Goal: Information Seeking & Learning: Learn about a topic

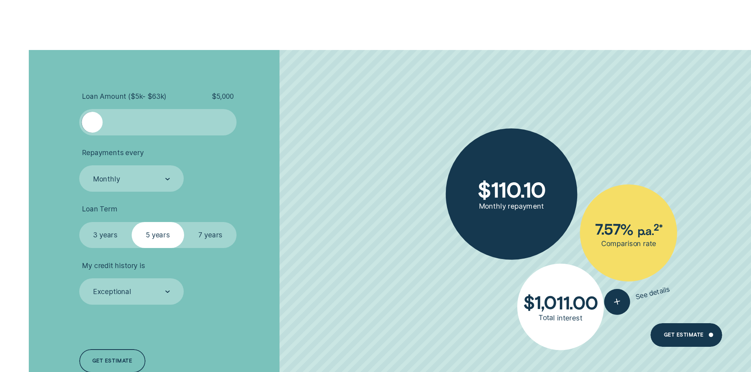
scroll to position [2601, 0]
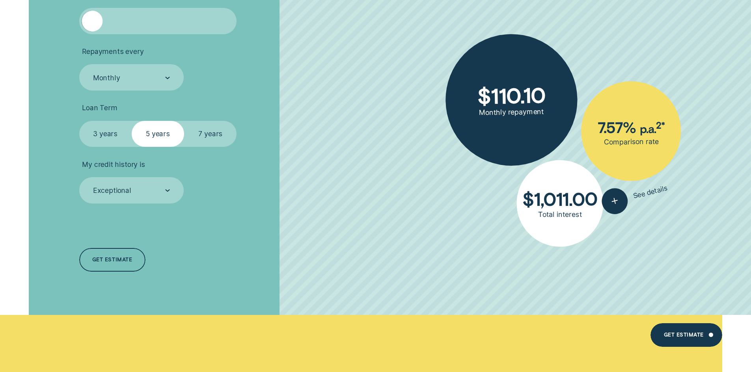
click at [95, 136] on label "3 years" at bounding box center [105, 134] width 52 height 26
click at [79, 121] on input "3 years" at bounding box center [79, 121] width 0 height 0
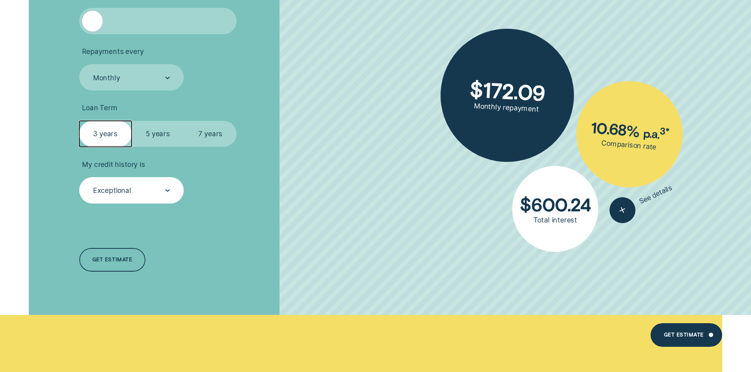
click at [128, 195] on div "Exceptional" at bounding box center [112, 190] width 38 height 9
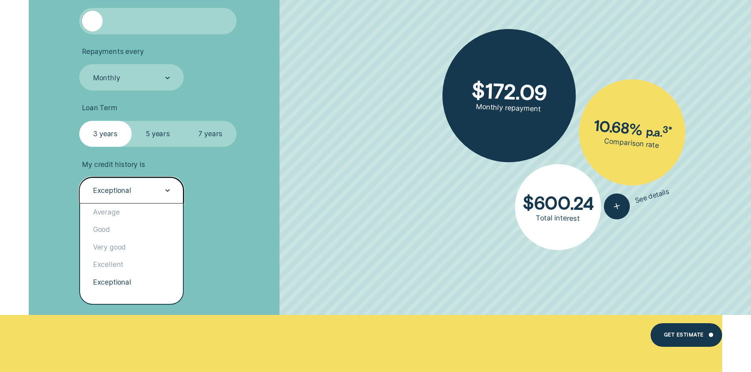
click at [128, 195] on div "Exceptional" at bounding box center [112, 190] width 38 height 9
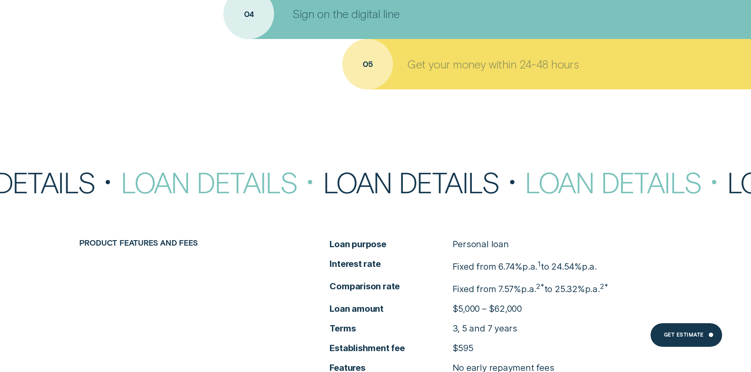
scroll to position [3744, 0]
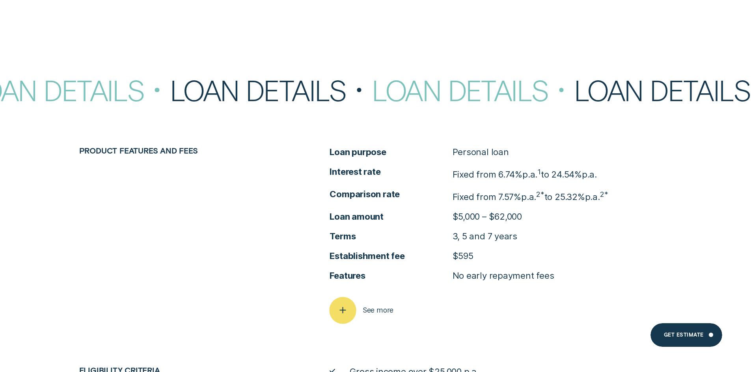
click at [381, 312] on span "See more" at bounding box center [378, 310] width 31 height 9
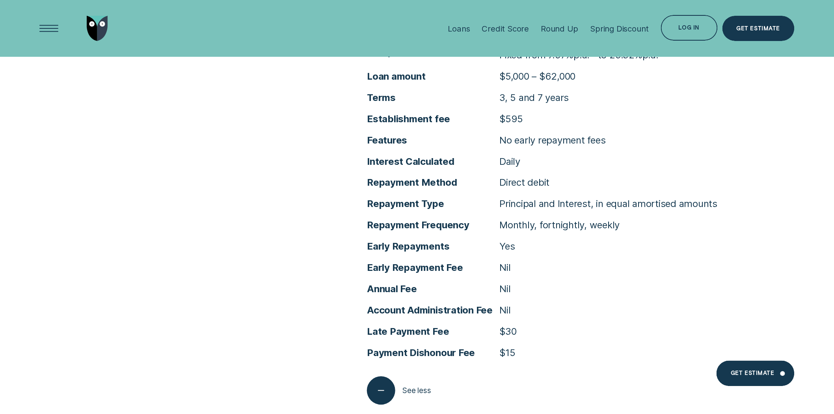
scroll to position [4040, 0]
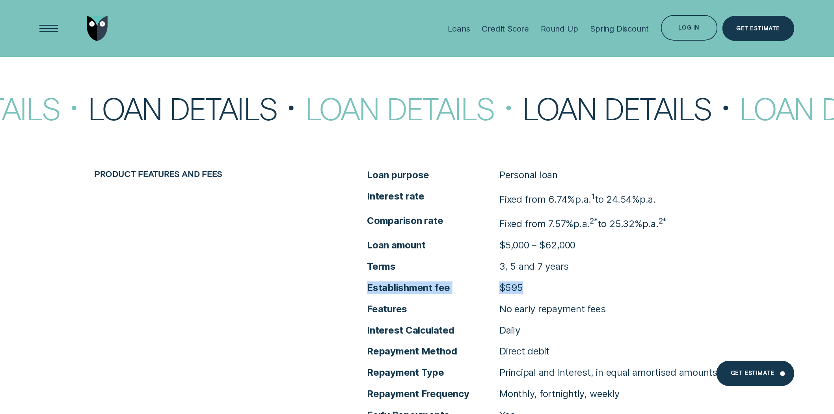
drag, startPoint x: 367, startPoint y: 287, endPoint x: 538, endPoint y: 286, distance: 171.8
click at [538, 286] on div "Loan purpose Personal loan Interest rate Fixed from 6.74% p.a. 1 to 24.54% p.a.…" at bounding box center [553, 371] width 382 height 405
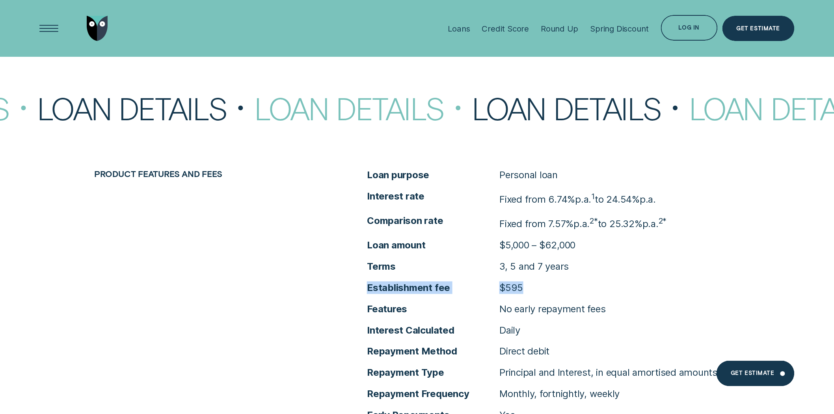
click at [541, 288] on li "Establishment fee $595" at bounding box center [553, 287] width 373 height 13
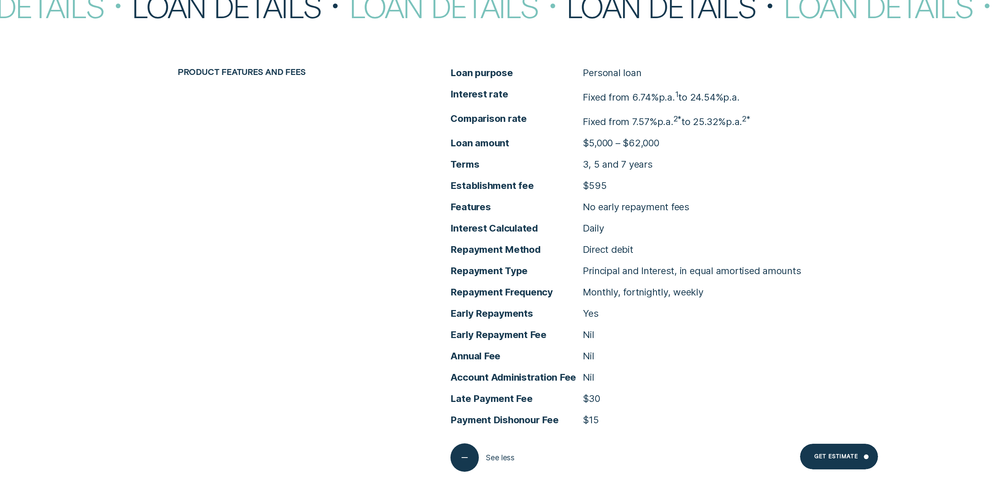
scroll to position [4380, 0]
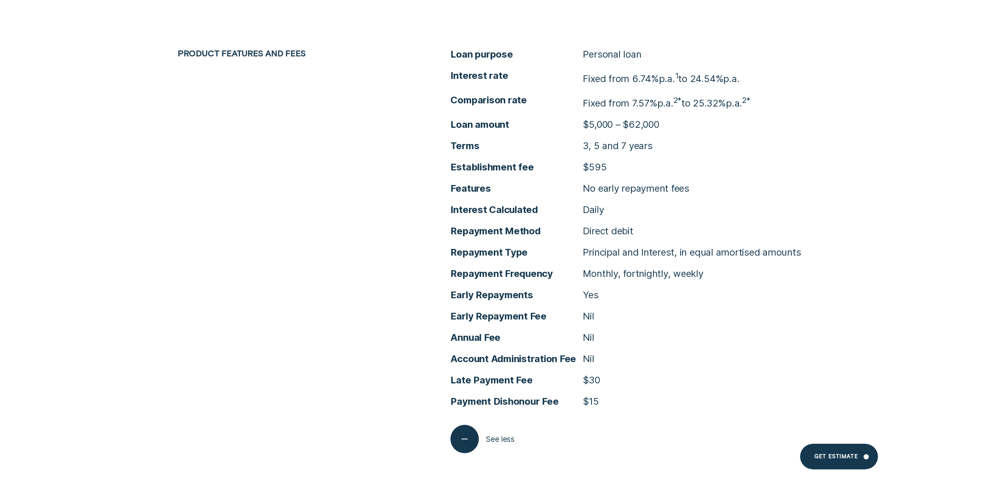
click at [750, 325] on ul "Interest Calculated Daily Repayment Method Direct debit Repayment Type Principa…" at bounding box center [636, 305] width 373 height 204
drag, startPoint x: 661, startPoint y: 125, endPoint x: 575, endPoint y: 127, distance: 86.3
click at [575, 127] on li "Loan amount $5,000 – $62,000" at bounding box center [636, 124] width 373 height 13
click at [611, 158] on ul "Loan purpose Personal loan Interest rate Fixed from 6.74% p.a. 1 to 24.54% p.a.…" at bounding box center [636, 121] width 373 height 147
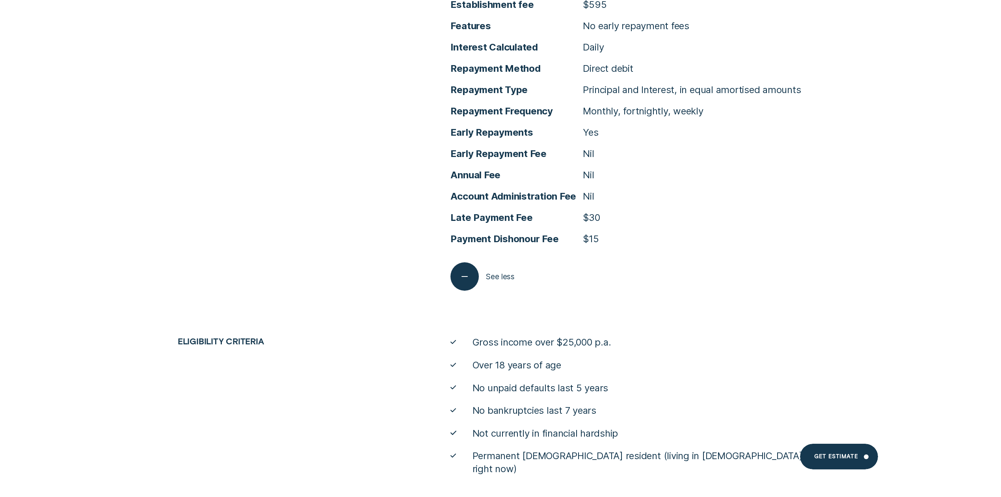
scroll to position [4590, 0]
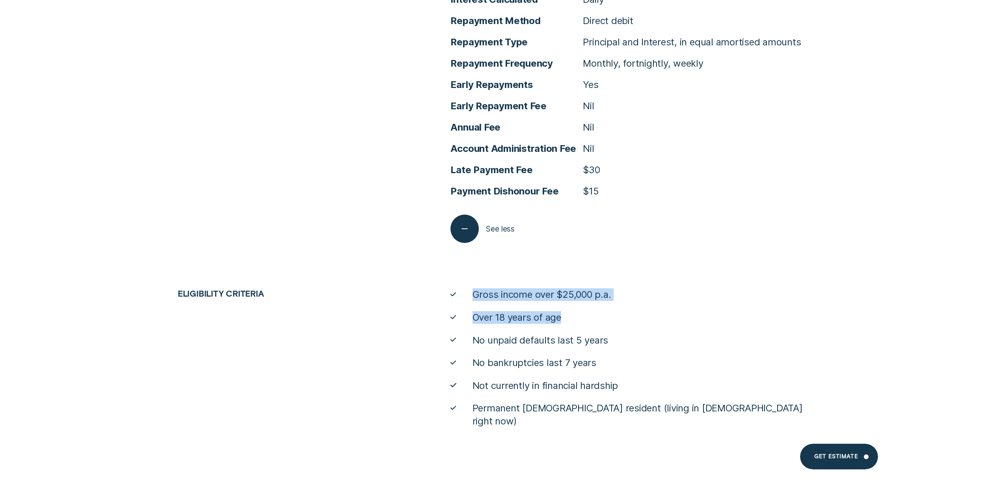
drag, startPoint x: 459, startPoint y: 295, endPoint x: 627, endPoint y: 322, distance: 170.0
click at [627, 322] on ul "Gross income over $25,000 p.a. Over 18 years of age No unpaid defaults last 5 y…" at bounding box center [637, 357] width 382 height 139
click at [620, 339] on li "No unpaid defaults last 5 years" at bounding box center [636, 340] width 373 height 13
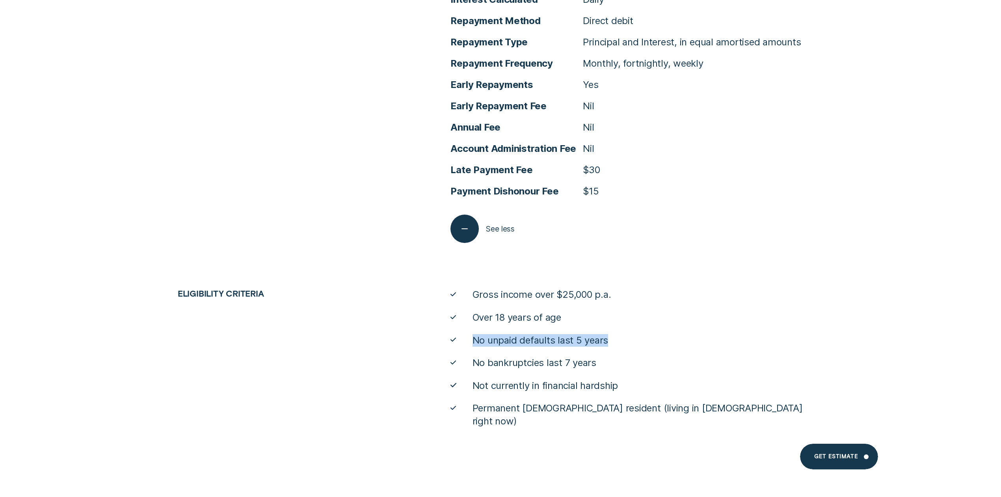
drag, startPoint x: 475, startPoint y: 340, endPoint x: 618, endPoint y: 350, distance: 143.8
click at [617, 343] on li "No unpaid defaults last 5 years" at bounding box center [636, 340] width 373 height 13
click at [614, 354] on ul "Gross income over $25,000 p.a. Over 18 years of age No unpaid defaults last 5 y…" at bounding box center [637, 357] width 382 height 139
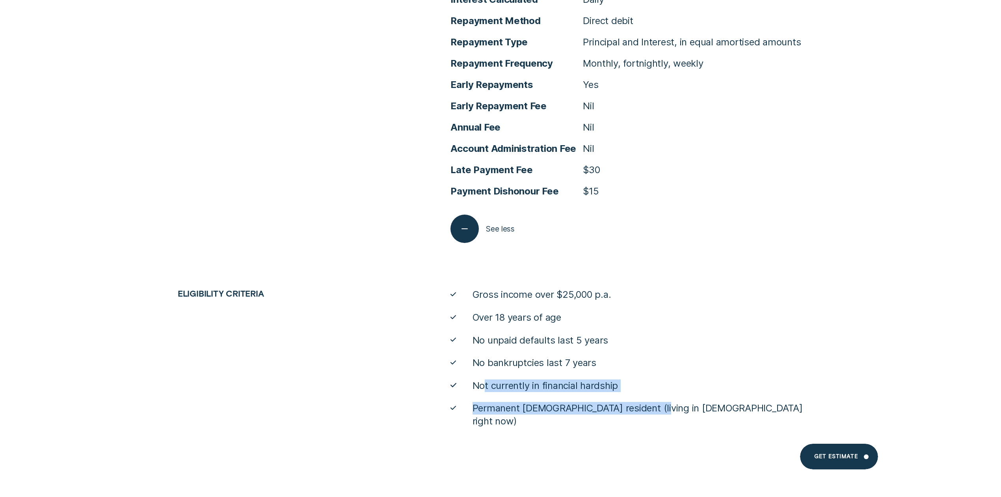
drag, startPoint x: 485, startPoint y: 385, endPoint x: 652, endPoint y: 406, distance: 168.4
click at [650, 372] on ul "Gross income over $25,000 p.a. Over 18 years of age No unpaid defaults last 5 y…" at bounding box center [637, 357] width 382 height 139
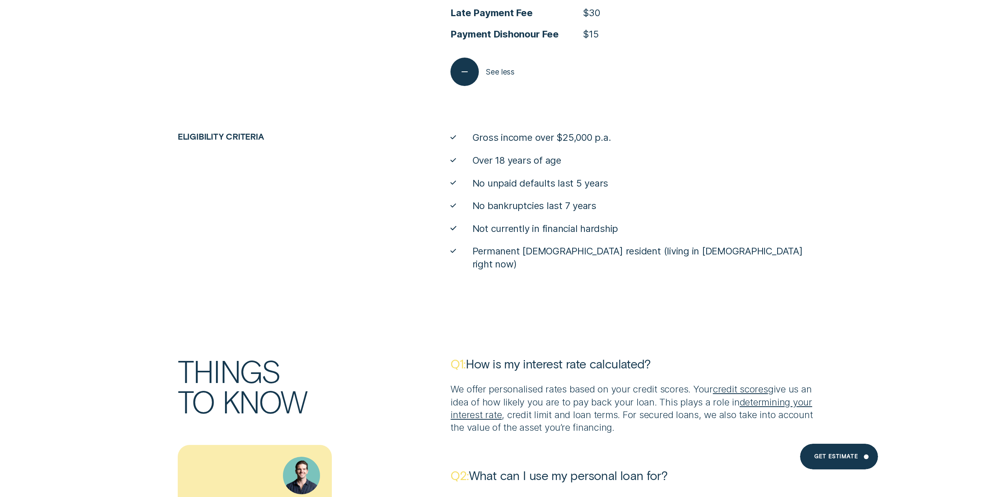
scroll to position [4747, 0]
click at [203, 224] on div "Eligibility criteria Gross income over $25,000 p.a. Over 18 years of age No unp…" at bounding box center [500, 199] width 764 height 139
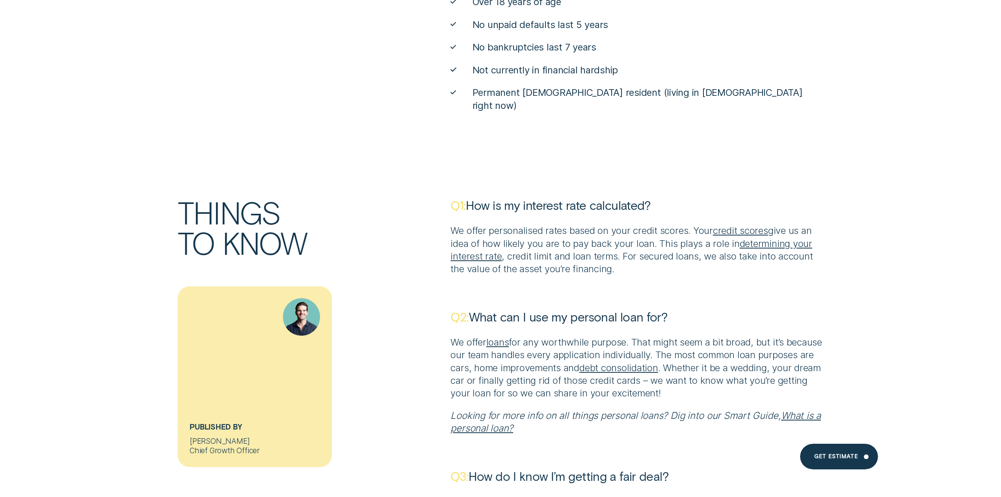
click at [750, 238] on link "determining your interest rate" at bounding box center [630, 250] width 361 height 24
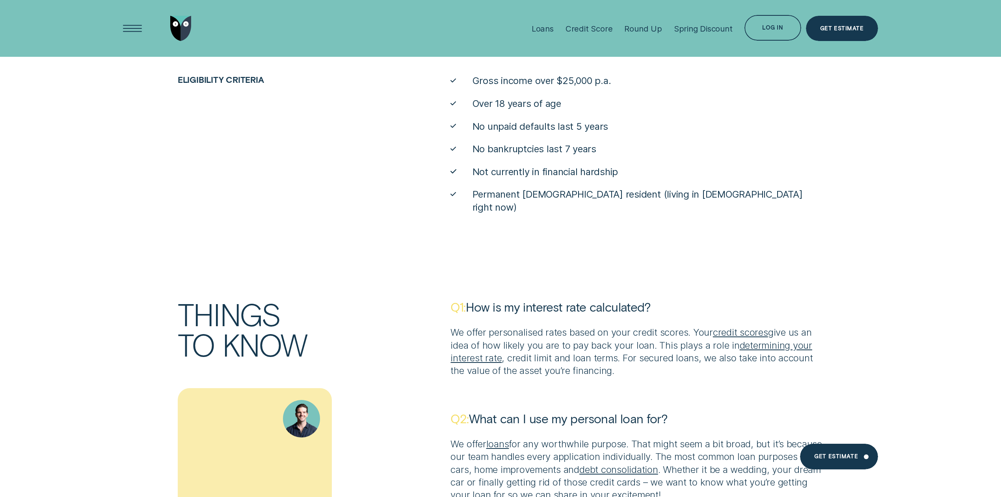
scroll to position [4800, 0]
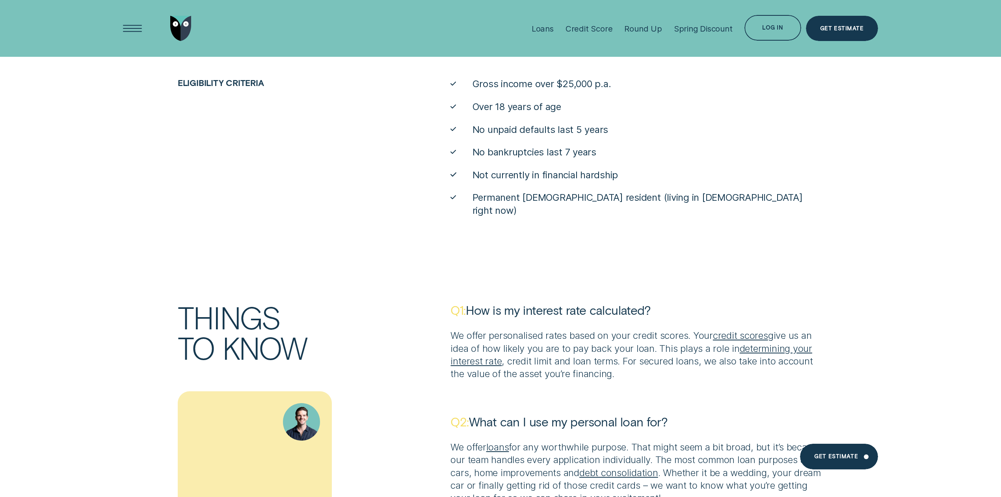
drag, startPoint x: 934, startPoint y: 242, endPoint x: 925, endPoint y: 242, distance: 8.7
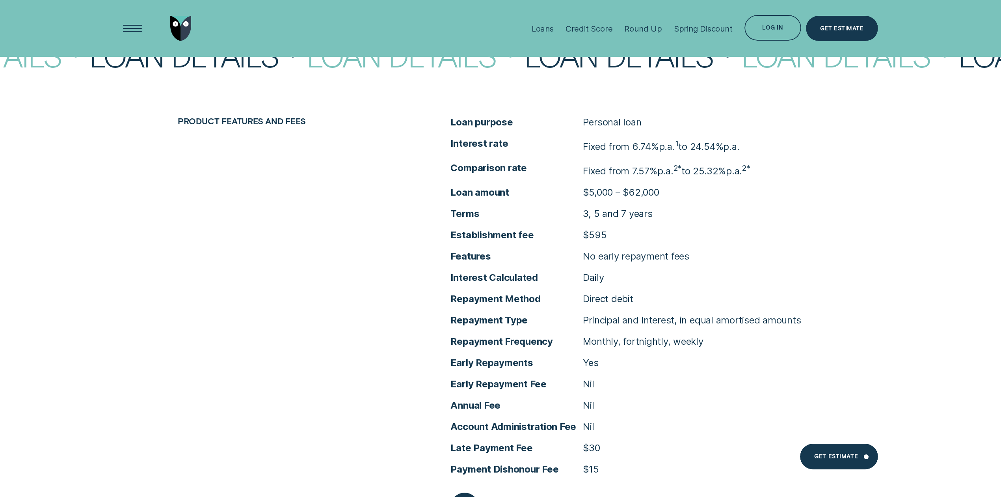
scroll to position [4222, 0]
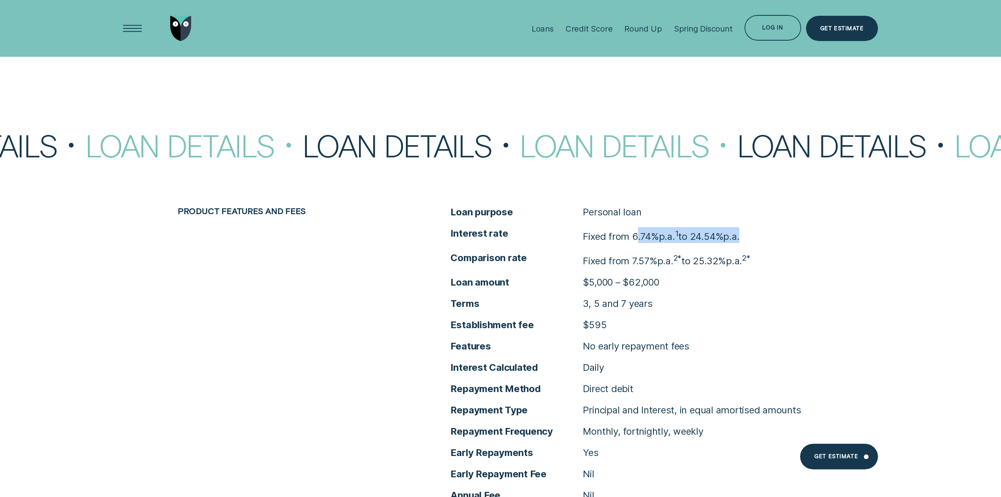
drag, startPoint x: 638, startPoint y: 237, endPoint x: 757, endPoint y: 237, distance: 119.8
click at [750, 237] on li "Interest rate Fixed from 6.74% p.a. 1 to 24.54% p.a." at bounding box center [636, 235] width 373 height 16
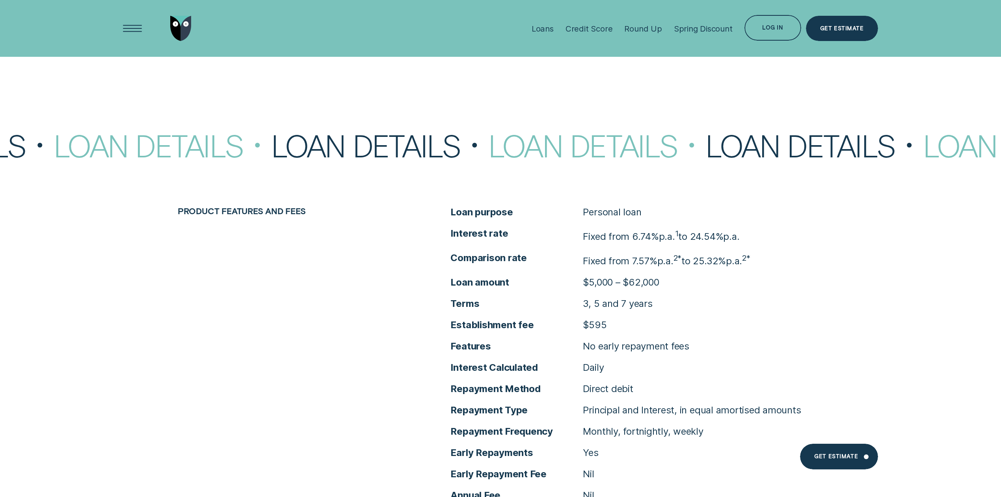
click at [747, 268] on ul "Loan purpose Personal loan Interest rate Fixed from 6.74% p.a. 1 to 24.54% p.a.…" at bounding box center [636, 279] width 373 height 147
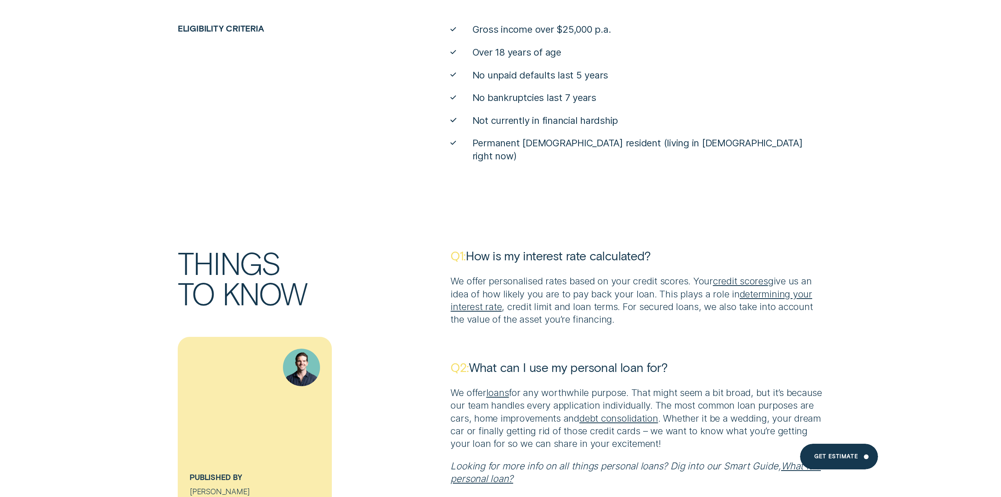
scroll to position [4905, 0]
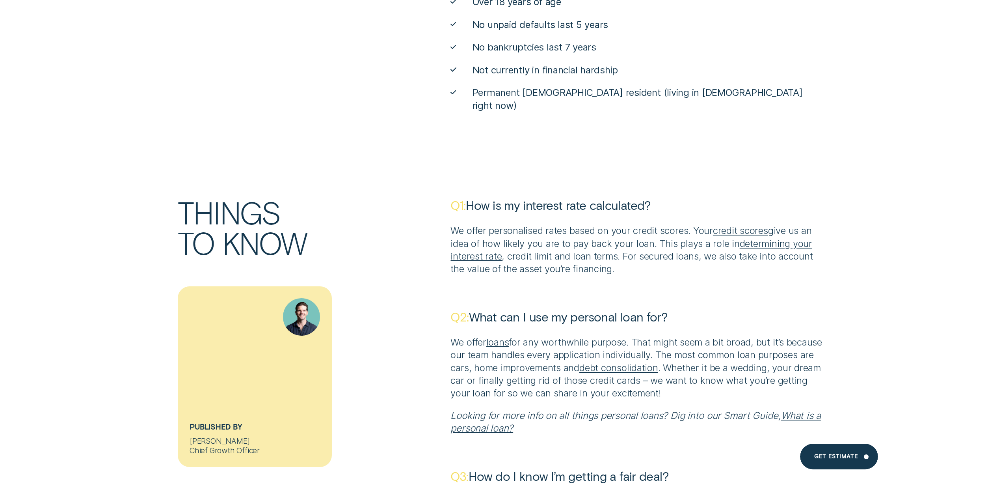
click at [750, 238] on link "determining your interest rate" at bounding box center [630, 250] width 361 height 24
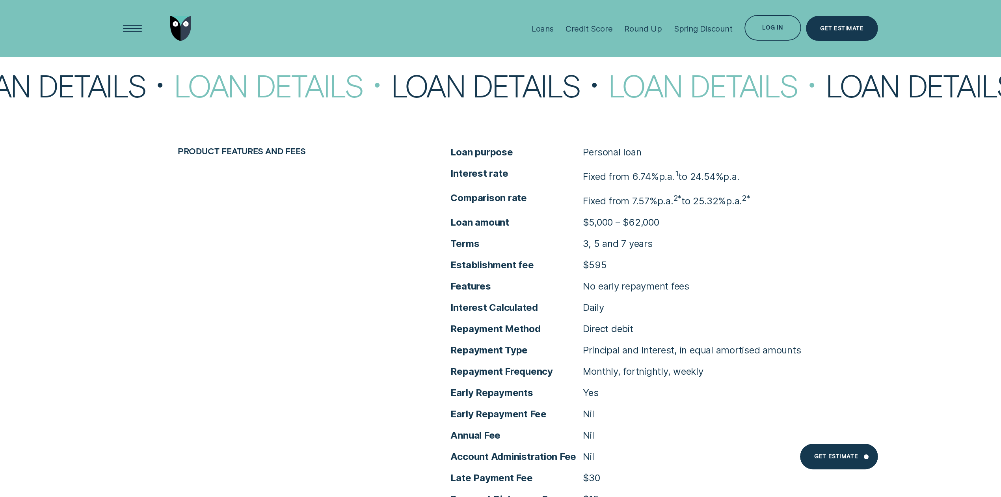
scroll to position [4327, 0]
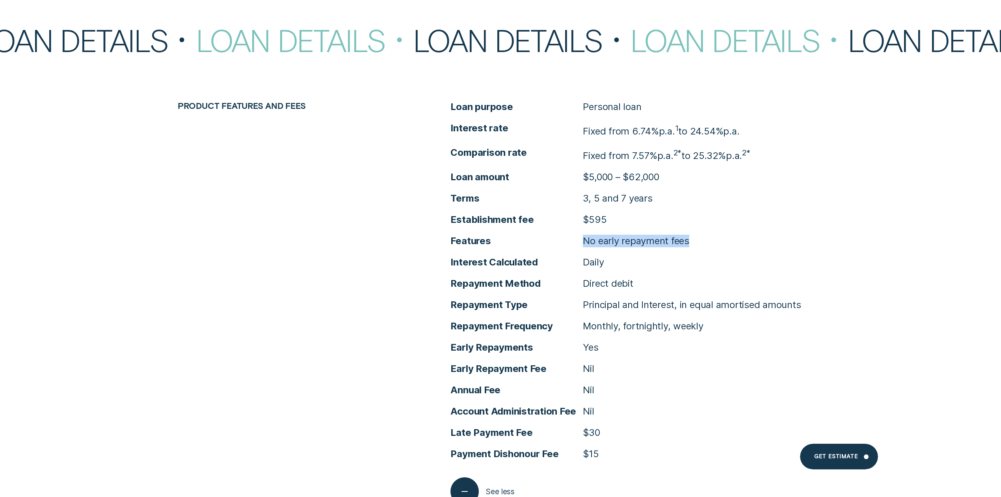
drag, startPoint x: 713, startPoint y: 243, endPoint x: 586, endPoint y: 241, distance: 127.3
click at [586, 241] on li "Features No early repayment fees" at bounding box center [636, 240] width 373 height 13
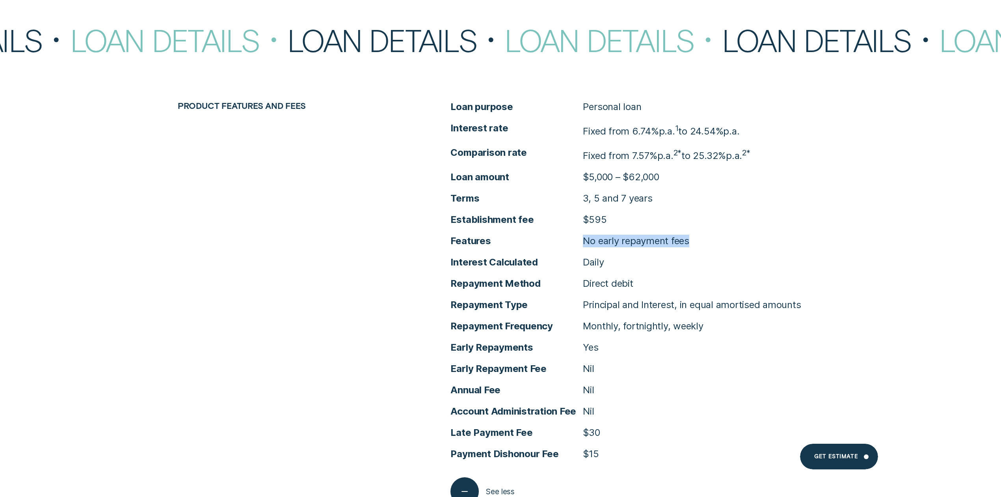
copy p "No early repayment fees"
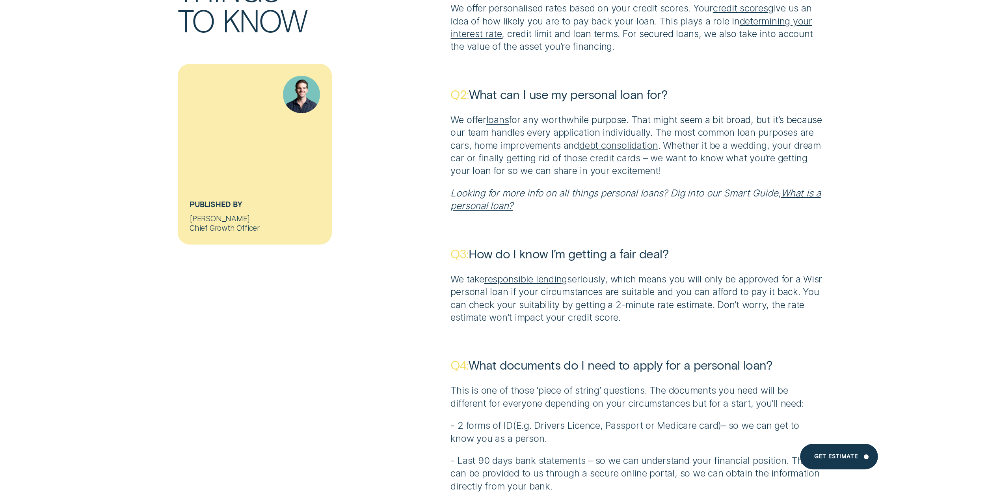
scroll to position [5273, 0]
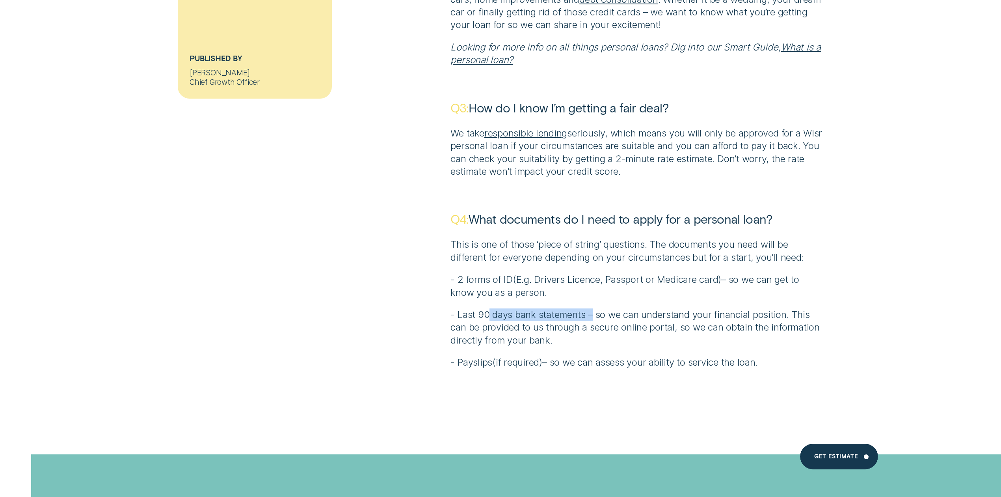
drag, startPoint x: 491, startPoint y: 305, endPoint x: 596, endPoint y: 305, distance: 105.2
click at [596, 308] on p "- Last 90 days bank statements – so we can understand your financial position. …" at bounding box center [636, 327] width 373 height 38
click at [596, 319] on p "- Last 90 days bank statements – so we can understand your financial position. …" at bounding box center [636, 327] width 373 height 38
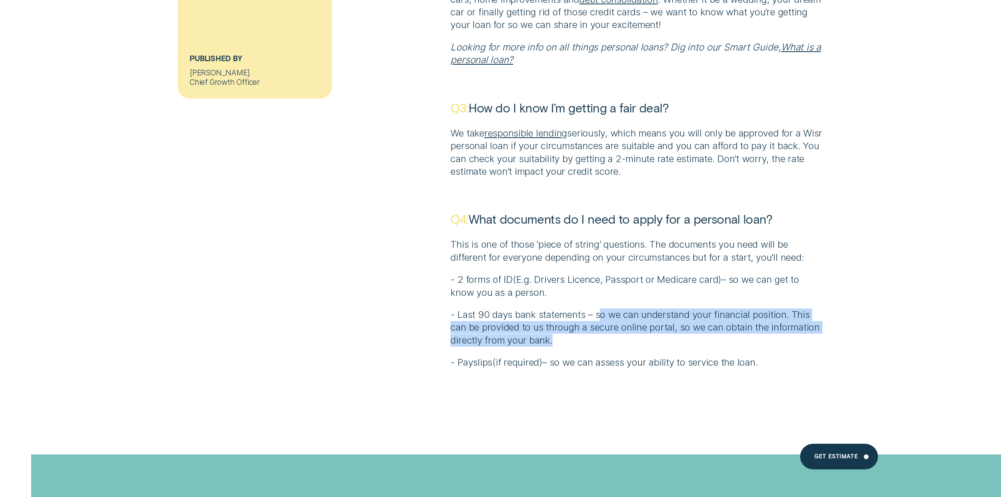
drag, startPoint x: 602, startPoint y: 305, endPoint x: 815, endPoint y: 324, distance: 214.0
click at [750, 324] on p "- Last 90 days bank statements – so we can understand your financial position. …" at bounding box center [636, 327] width 373 height 38
click at [656, 333] on p "- Last 90 days bank statements – so we can understand your financial position. …" at bounding box center [636, 327] width 373 height 38
drag, startPoint x: 569, startPoint y: 327, endPoint x: 438, endPoint y: 296, distance: 134.6
click at [438, 296] on div "Things to know Published By James Chief Growth Officer Q1: How is my interest r…" at bounding box center [500, 99] width 655 height 540
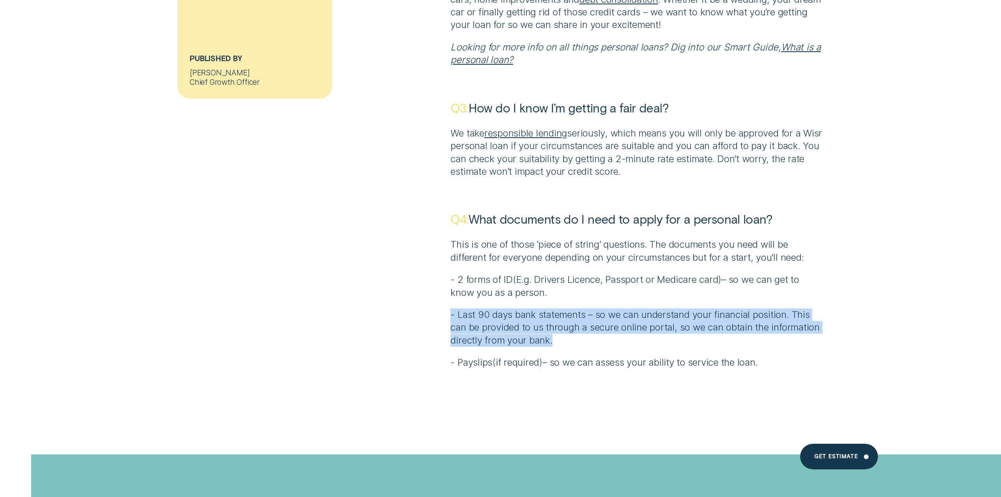
click at [532, 323] on p "- Last 90 days bank statements – so we can understand your financial position. …" at bounding box center [636, 327] width 373 height 38
drag, startPoint x: 620, startPoint y: 303, endPoint x: 767, endPoint y: 322, distance: 148.2
click at [750, 322] on p "- Last 90 days bank statements – so we can understand your financial position. …" at bounding box center [636, 327] width 373 height 38
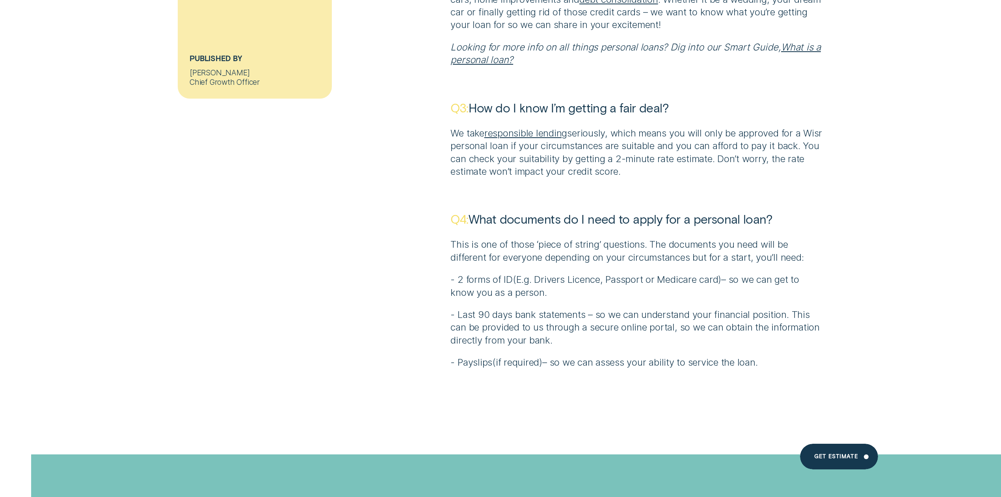
click at [719, 356] on p "- Payslips ( if required ) – so we can assess your ability to service the loan." at bounding box center [636, 362] width 373 height 13
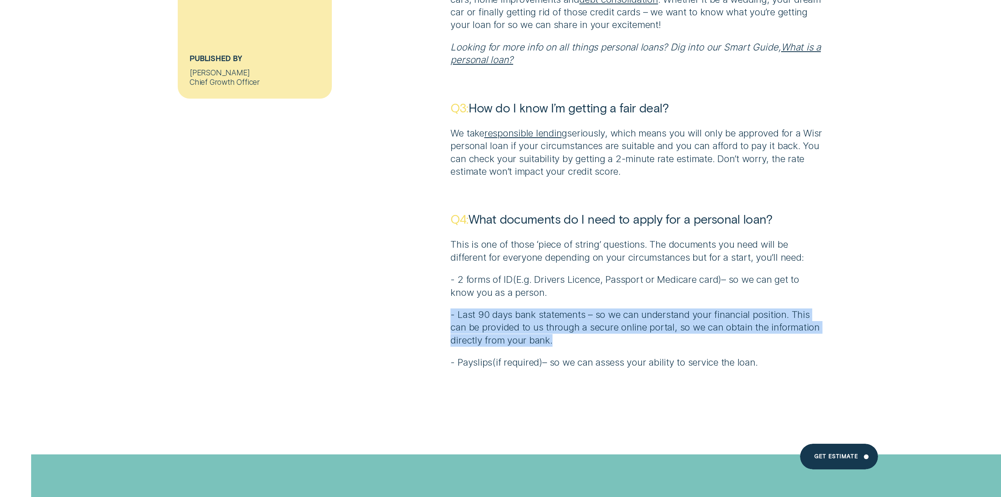
drag, startPoint x: 564, startPoint y: 327, endPoint x: 473, endPoint y: 314, distance: 91.5
click at [442, 298] on div "Things to know Published By James Chief Growth Officer Q1: How is my interest r…" at bounding box center [500, 99] width 655 height 540
click at [508, 328] on p "- Last 90 days bank statements – so we can understand your financial position. …" at bounding box center [636, 327] width 373 height 38
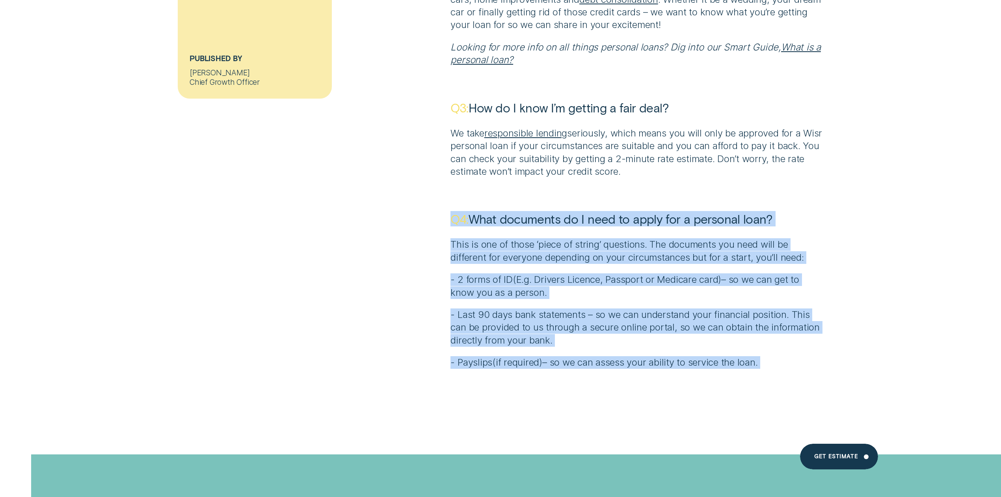
drag, startPoint x: 443, startPoint y: 194, endPoint x: 904, endPoint y: 383, distance: 497.7
drag, startPoint x: 845, startPoint y: 385, endPoint x: 772, endPoint y: 355, distance: 78.5
click at [514, 273] on p "- 2 forms of ID ( E.g. Drivers Licence, Passport or Medicare card ) – so we can…" at bounding box center [636, 286] width 373 height 26
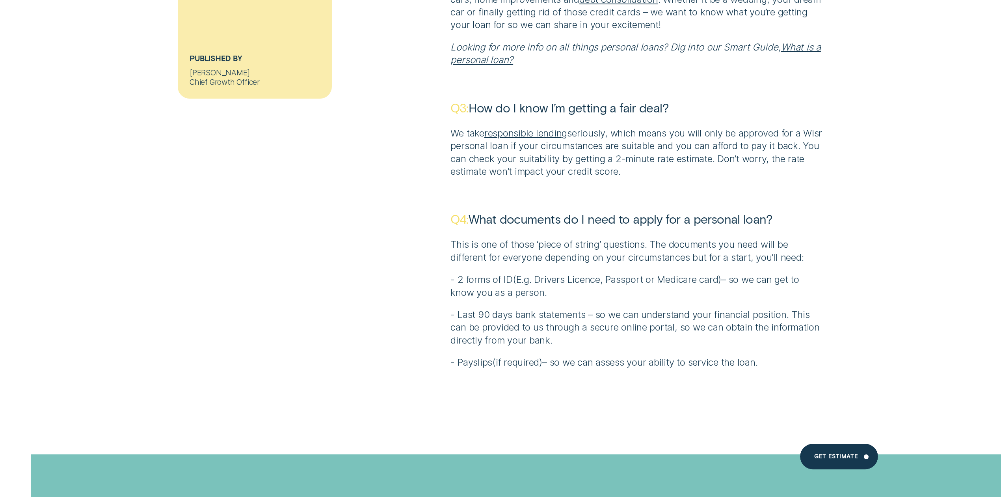
click at [509, 308] on p "- Last 90 days bank statements – so we can understand your financial position. …" at bounding box center [636, 327] width 373 height 38
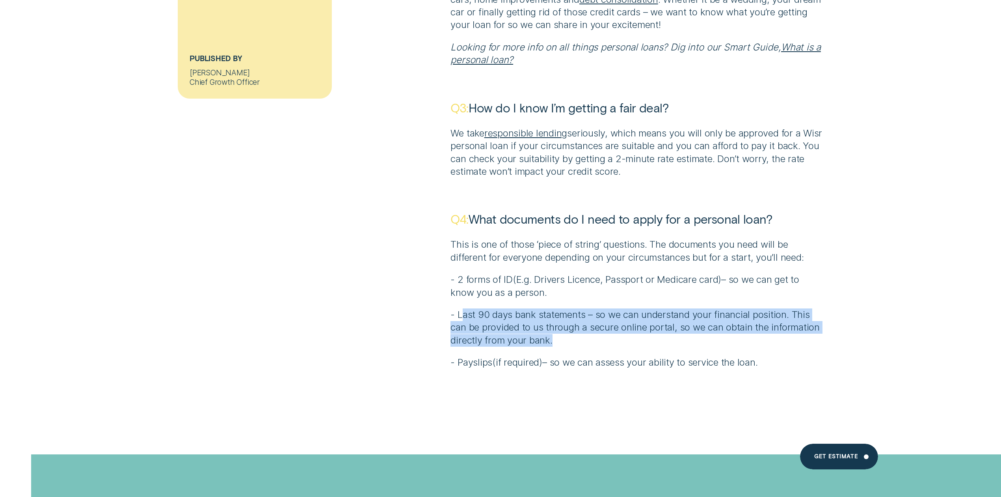
drag, startPoint x: 478, startPoint y: 303, endPoint x: 574, endPoint y: 327, distance: 99.1
click at [574, 327] on p "- Last 90 days bank statements – so we can understand your financial position. …" at bounding box center [636, 327] width 373 height 38
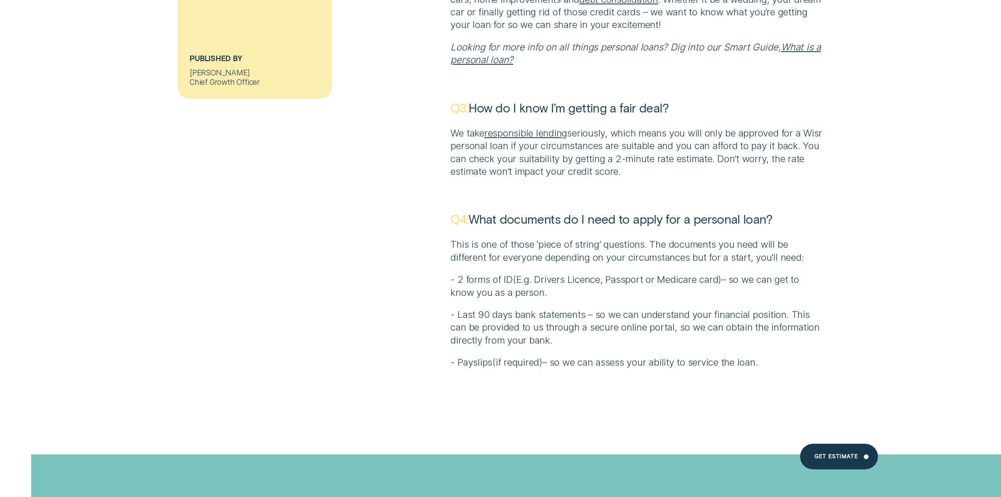
click at [603, 356] on p "- Payslips ( if required ) – so we can assess your ability to service the loan." at bounding box center [636, 362] width 373 height 13
drag, startPoint x: 473, startPoint y: 344, endPoint x: 718, endPoint y: 349, distance: 244.8
click at [717, 356] on p "- Payslips ( if required ) – so we can assess your ability to service the loan." at bounding box center [636, 362] width 373 height 13
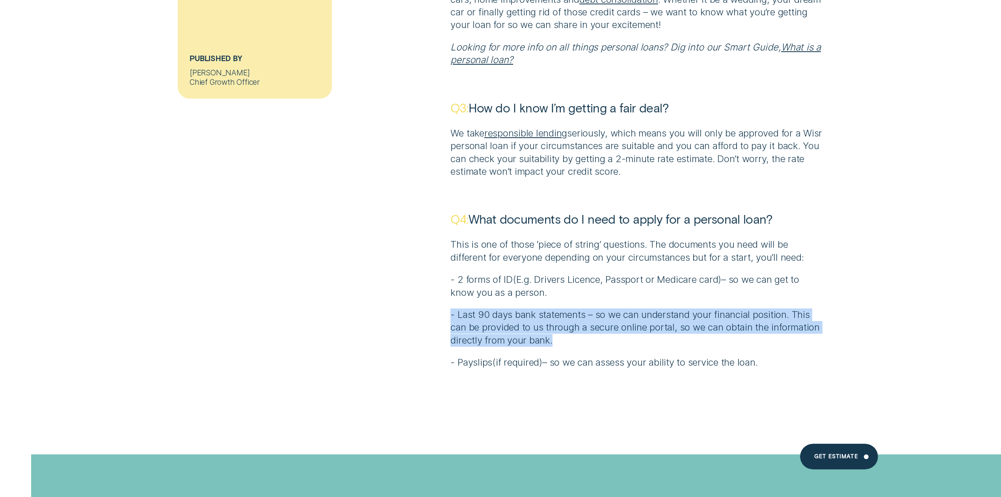
drag, startPoint x: 570, startPoint y: 323, endPoint x: 450, endPoint y: 294, distance: 123.7
click at [450, 294] on div "Q1: How is my interest rate calculated? We offer personalised rates based on yo…" at bounding box center [637, 99] width 382 height 540
click at [721, 308] on p "- Last 90 days bank statements – so we can understand your financial position. …" at bounding box center [636, 327] width 373 height 38
drag, startPoint x: 565, startPoint y: 330, endPoint x: 443, endPoint y: 306, distance: 124.1
click at [443, 306] on div "Things to know Published By James Chief Growth Officer Q1: How is my interest r…" at bounding box center [500, 99] width 655 height 540
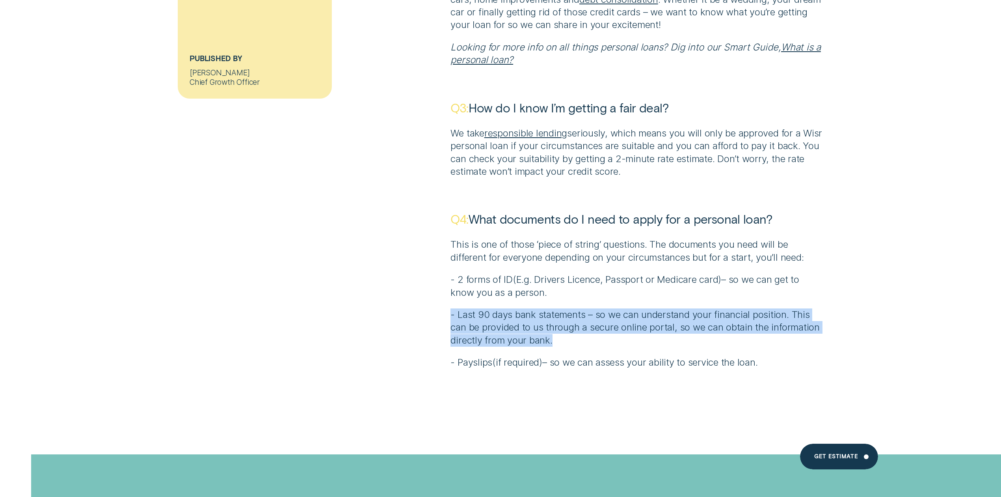
click at [567, 327] on p "- Last 90 days bank statements – so we can understand your financial position. …" at bounding box center [636, 327] width 373 height 38
drag, startPoint x: 560, startPoint y: 328, endPoint x: 442, endPoint y: 295, distance: 122.5
click at [442, 295] on div "Things to know Published By James Chief Growth Officer Q1: How is my interest r…" at bounding box center [500, 99] width 655 height 540
click at [530, 328] on p "- Last 90 days bank statements – so we can understand your financial position. …" at bounding box center [636, 327] width 373 height 38
drag, startPoint x: 564, startPoint y: 329, endPoint x: 464, endPoint y: 296, distance: 105.4
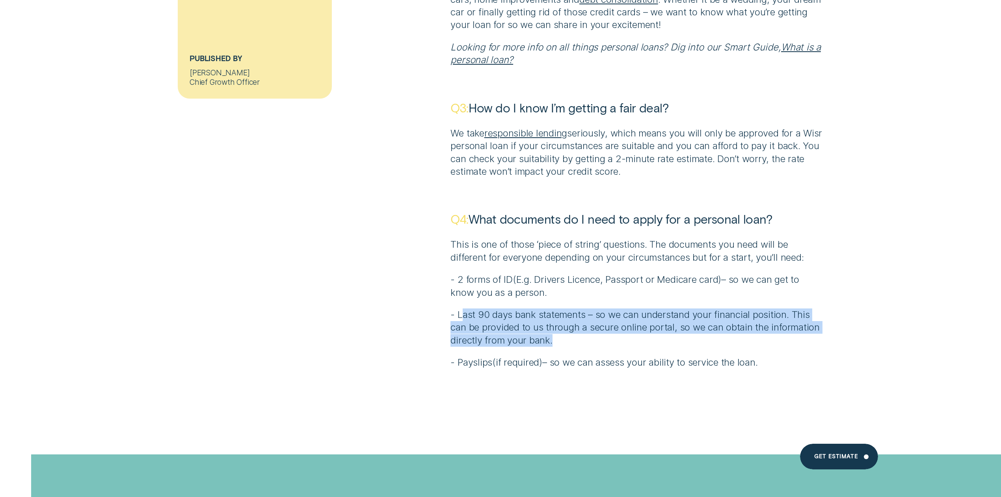
click at [460, 308] on p "- Last 90 days bank statements – so we can understand your financial position. …" at bounding box center [636, 327] width 373 height 38
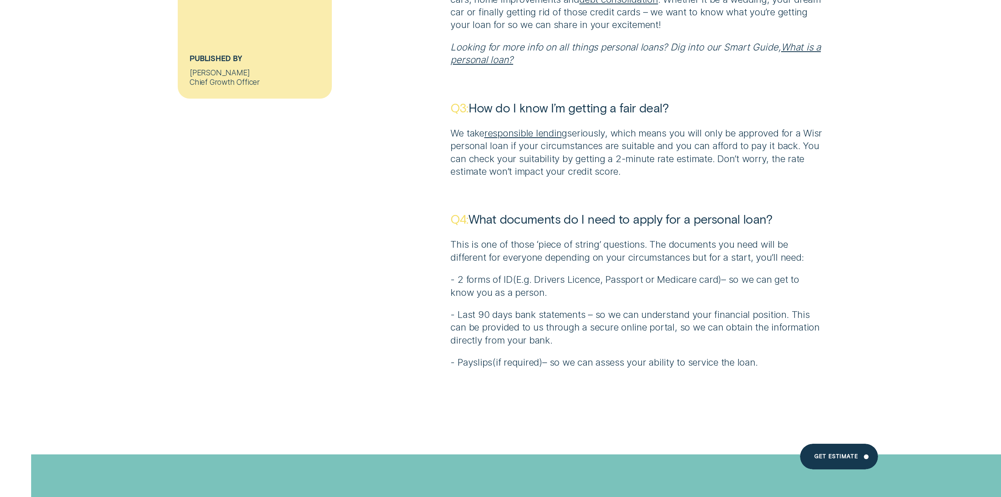
click at [603, 356] on p "- Payslips ( if required ) – so we can assess your ability to service the loan." at bounding box center [636, 362] width 373 height 13
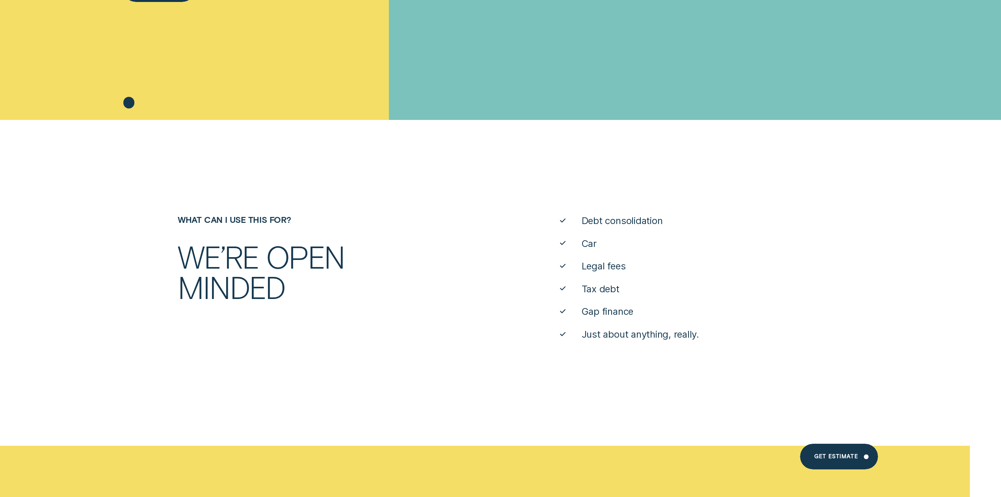
scroll to position [0, 0]
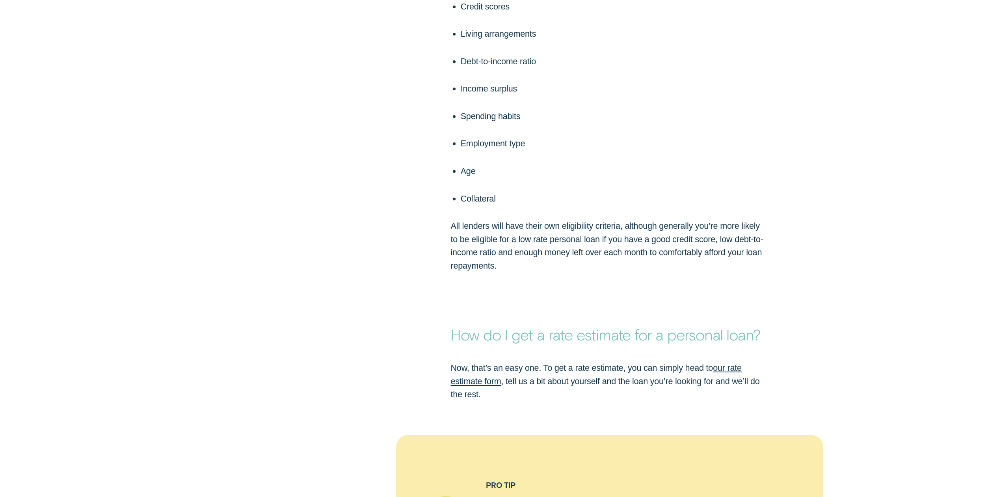
scroll to position [1734, 0]
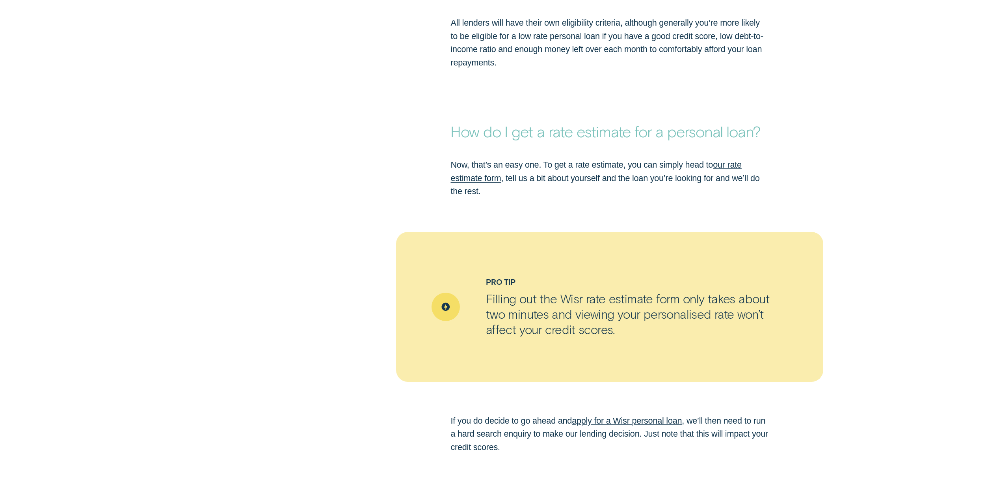
click at [461, 180] on link "our rate estimate form" at bounding box center [595, 171] width 291 height 23
